Goal: Communication & Community: Answer question/provide support

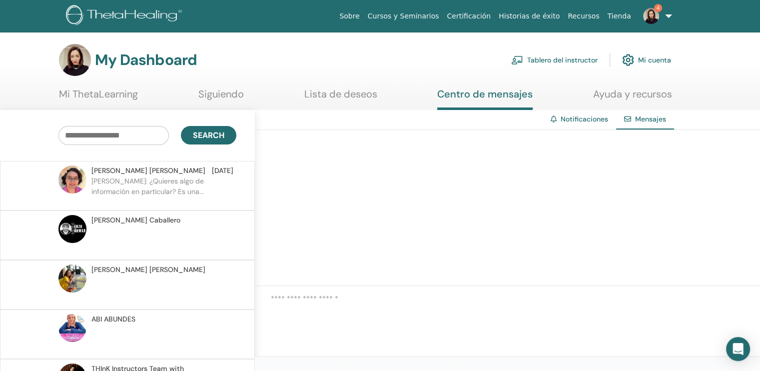
click at [661, 15] on span "4" at bounding box center [651, 15] width 24 height 8
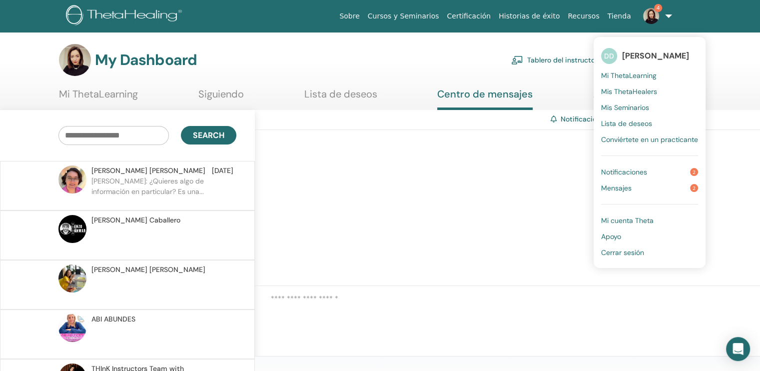
click at [635, 163] on ul "DD [PERSON_NAME] Mi ThetaLearning Mis ThetaHealers Mis Seminarios Lista de dese…" at bounding box center [650, 152] width 112 height 231
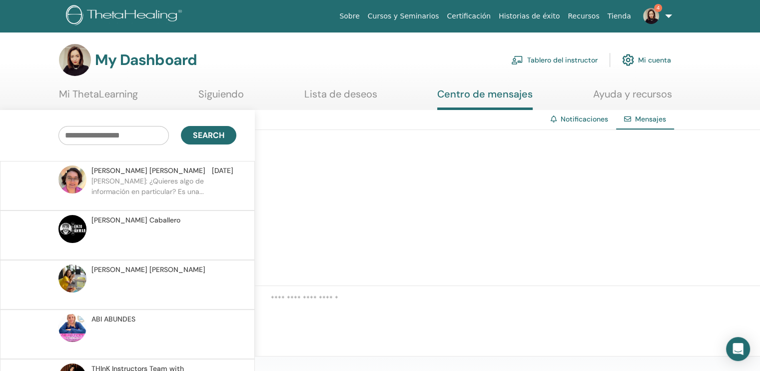
click at [657, 16] on img at bounding box center [651, 16] width 16 height 16
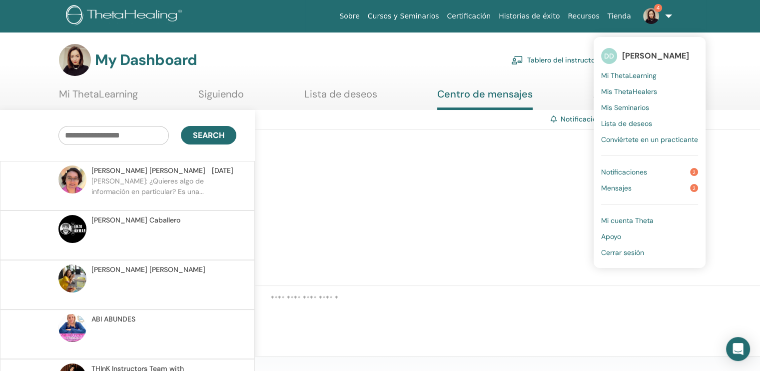
click at [651, 168] on link "Notificaciones 2" at bounding box center [649, 172] width 97 height 16
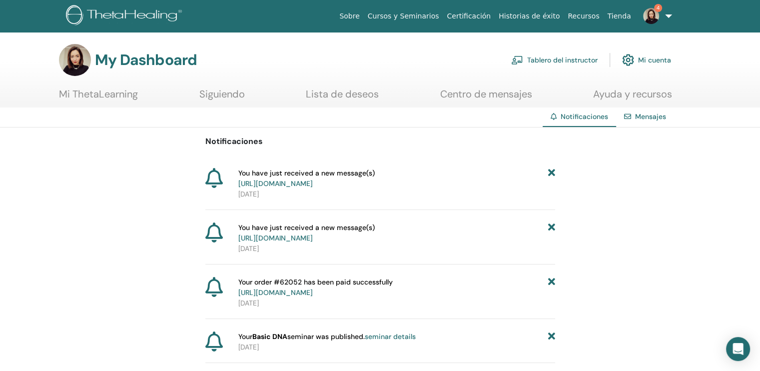
click at [672, 14] on link "4" at bounding box center [655, 16] width 41 height 32
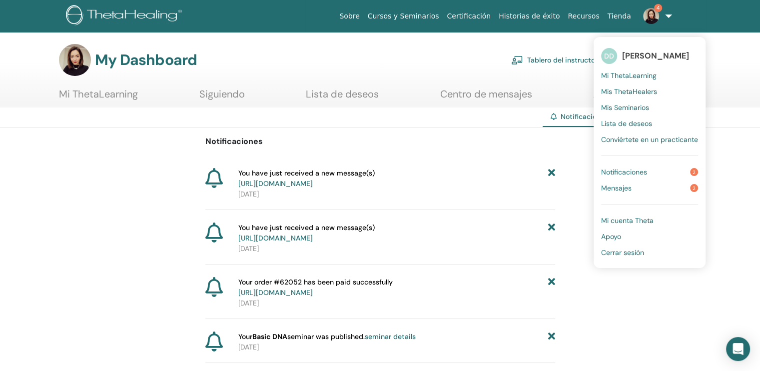
click at [623, 191] on span "Mensajes" at bounding box center [616, 187] width 30 height 9
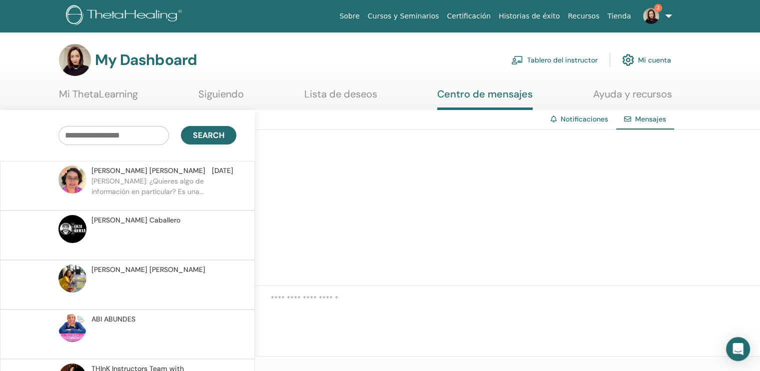
click at [209, 188] on p "[PERSON_NAME]: ¿Quieres algo de información en particular? Es una..." at bounding box center [163, 191] width 145 height 30
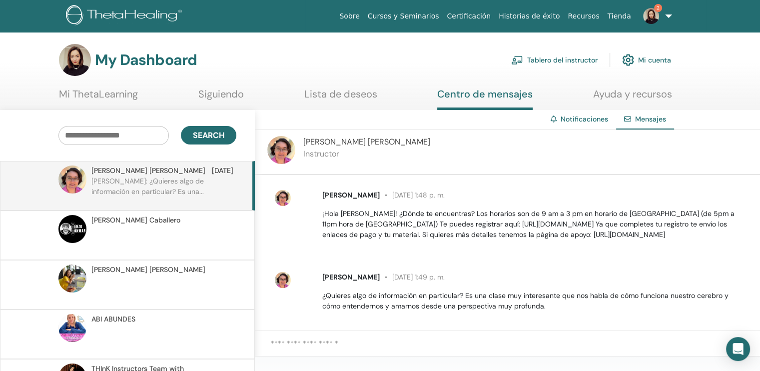
scroll to position [88, 0]
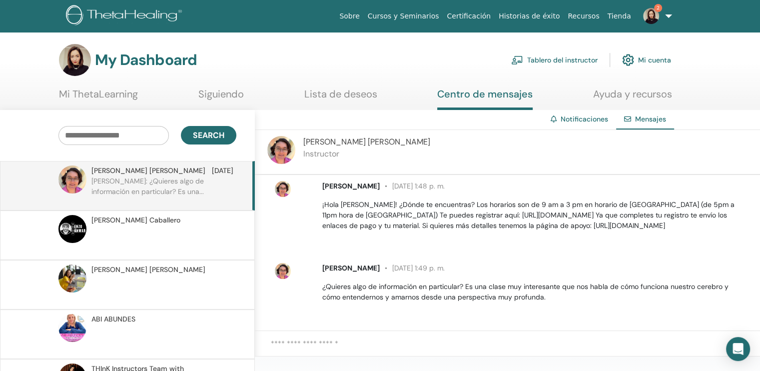
drag, startPoint x: 566, startPoint y: 222, endPoint x: 320, endPoint y: 228, distance: 246.0
click at [320, 228] on div "Samantha Lohmann Quiroz 26 de septiembre at 1:48 p. m. ¡Hola Daniela! ¿Dónde te…" at bounding box center [535, 206] width 441 height 50
copy p "https://www.livetheta.com/español/próximos-cursos/inscripcion-amor/"
